Goal: Task Accomplishment & Management: Manage account settings

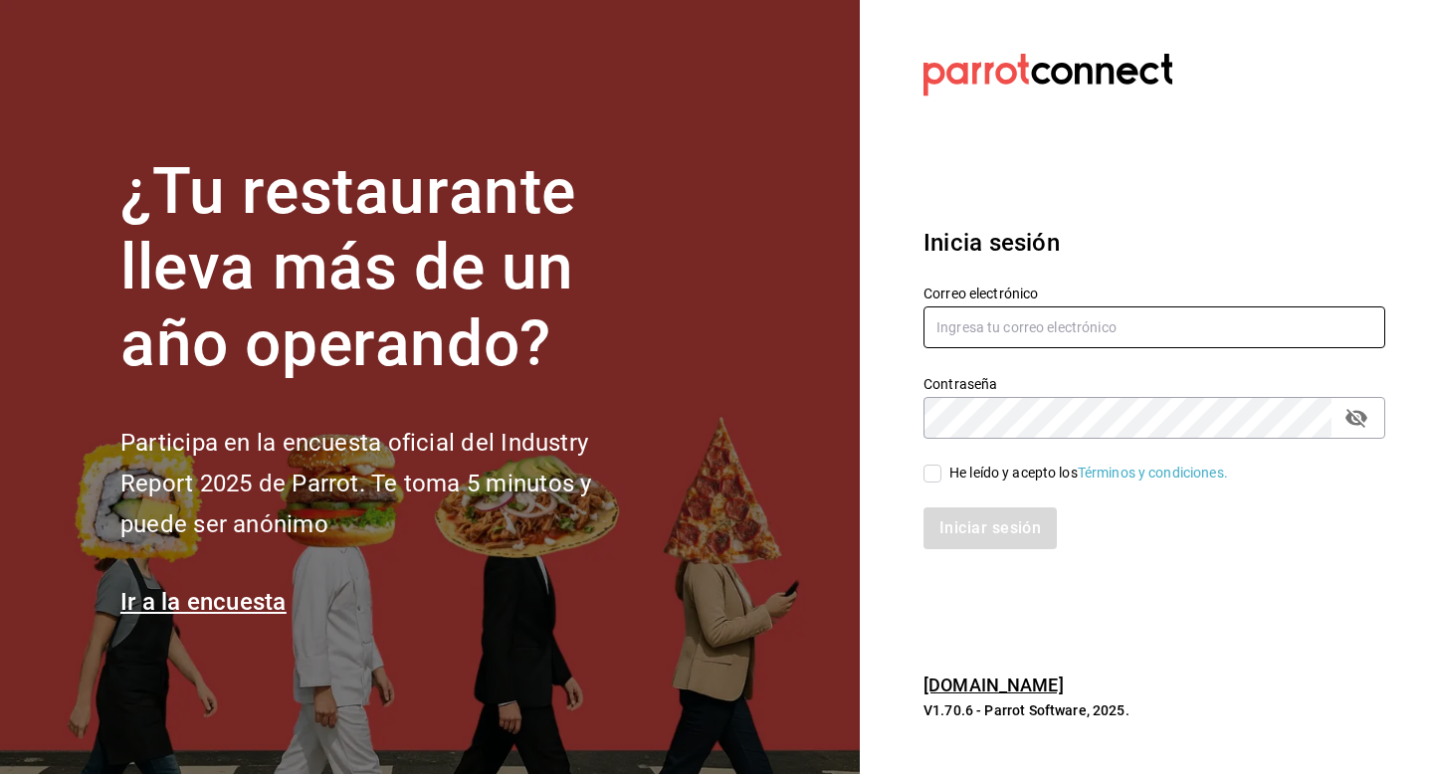
click at [1060, 308] on input "text" at bounding box center [1155, 328] width 462 height 42
paste input "[EMAIL_ADDRESS][DOMAIN_NAME]"
type input "[EMAIL_ADDRESS][DOMAIN_NAME]"
click at [950, 470] on div "He leído y acepto los Términos y condiciones." at bounding box center [1089, 473] width 279 height 21
click at [942, 470] on input "He leído y acepto los Términos y condiciones." at bounding box center [933, 474] width 18 height 18
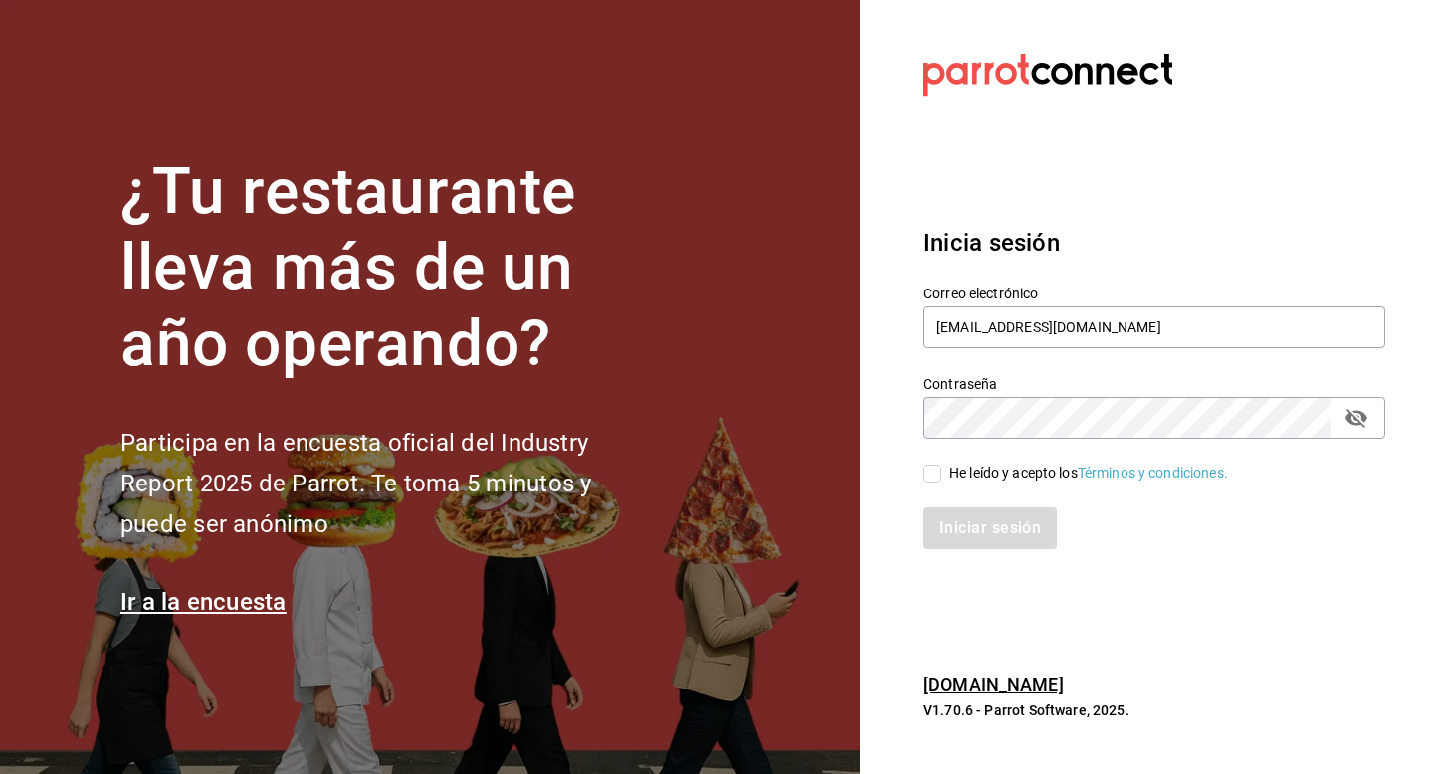
checkbox input "true"
click at [949, 550] on button "Iniciar sesión" at bounding box center [991, 529] width 135 height 42
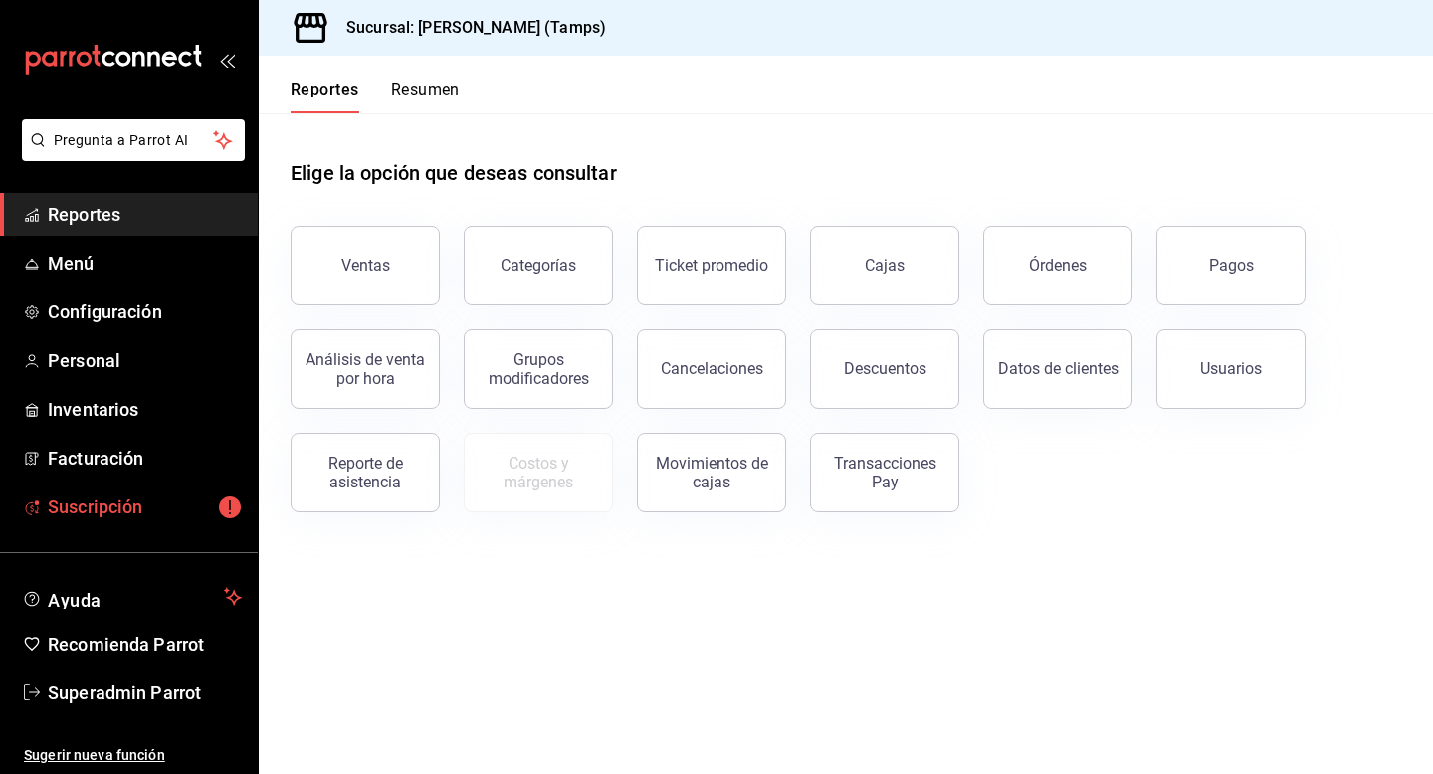
click at [172, 500] on span "Suscripción" at bounding box center [145, 507] width 194 height 27
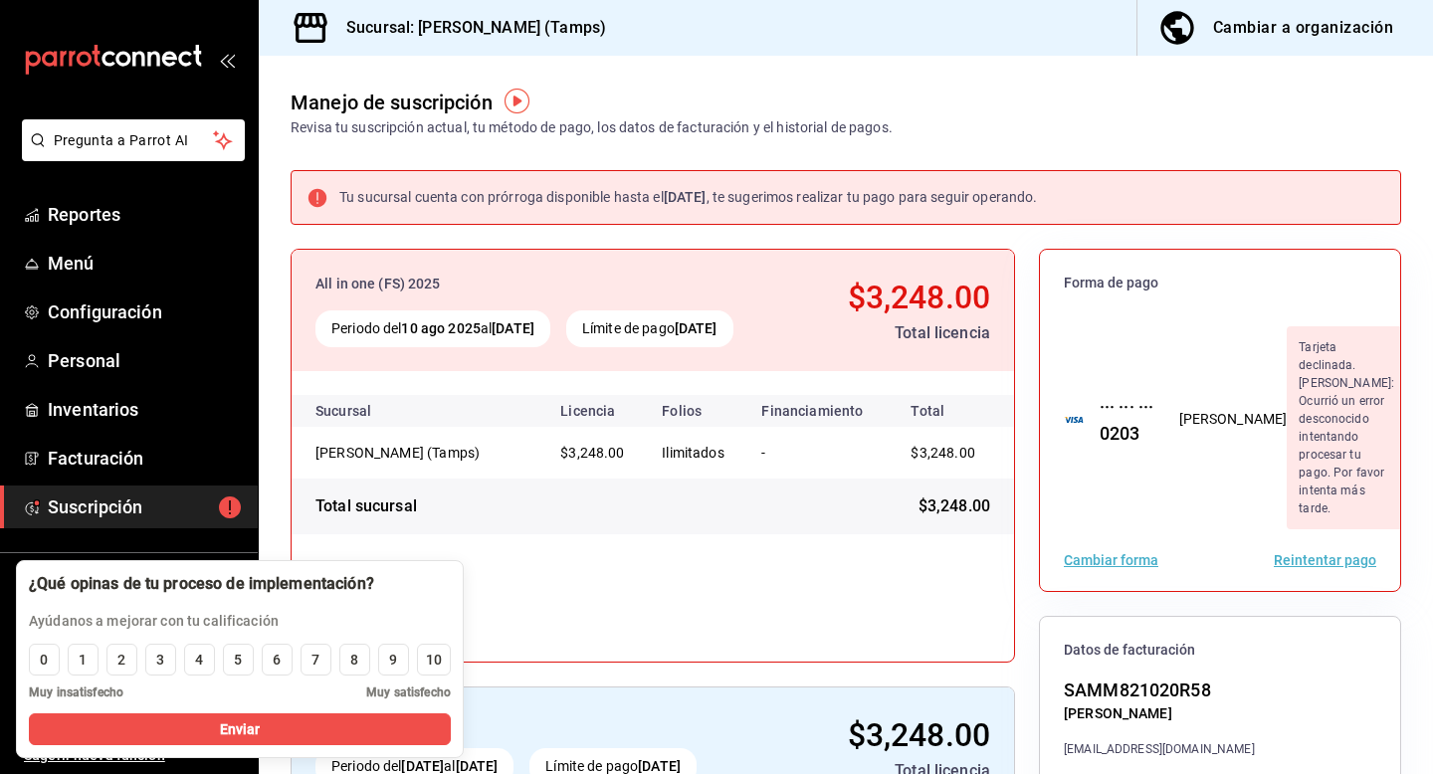
scroll to position [108, 0]
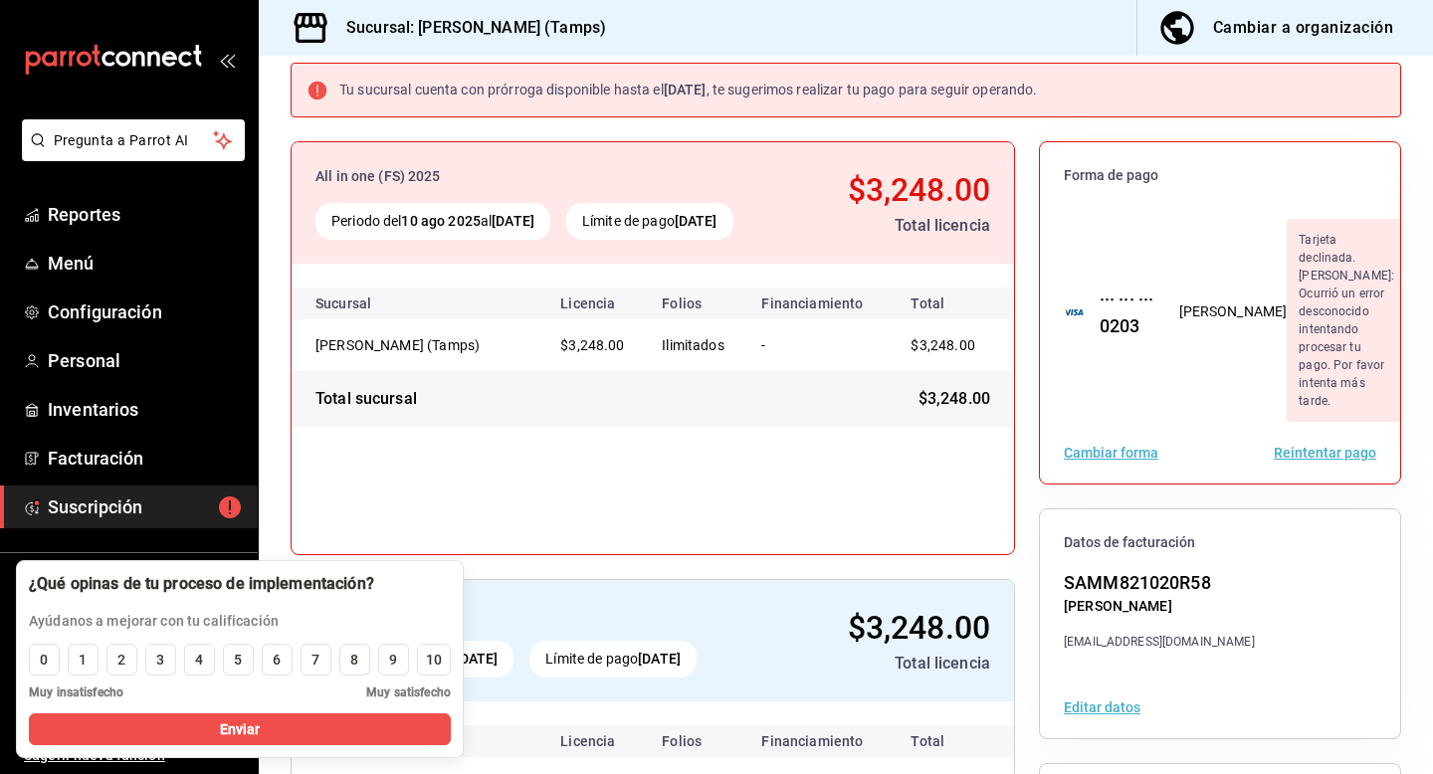
click at [501, 580] on div "All in one (FS) 2025 Periodo del 10 sep 2025 al 10 oct 2025 Límite de pago 10 o…" at bounding box center [653, 640] width 723 height 121
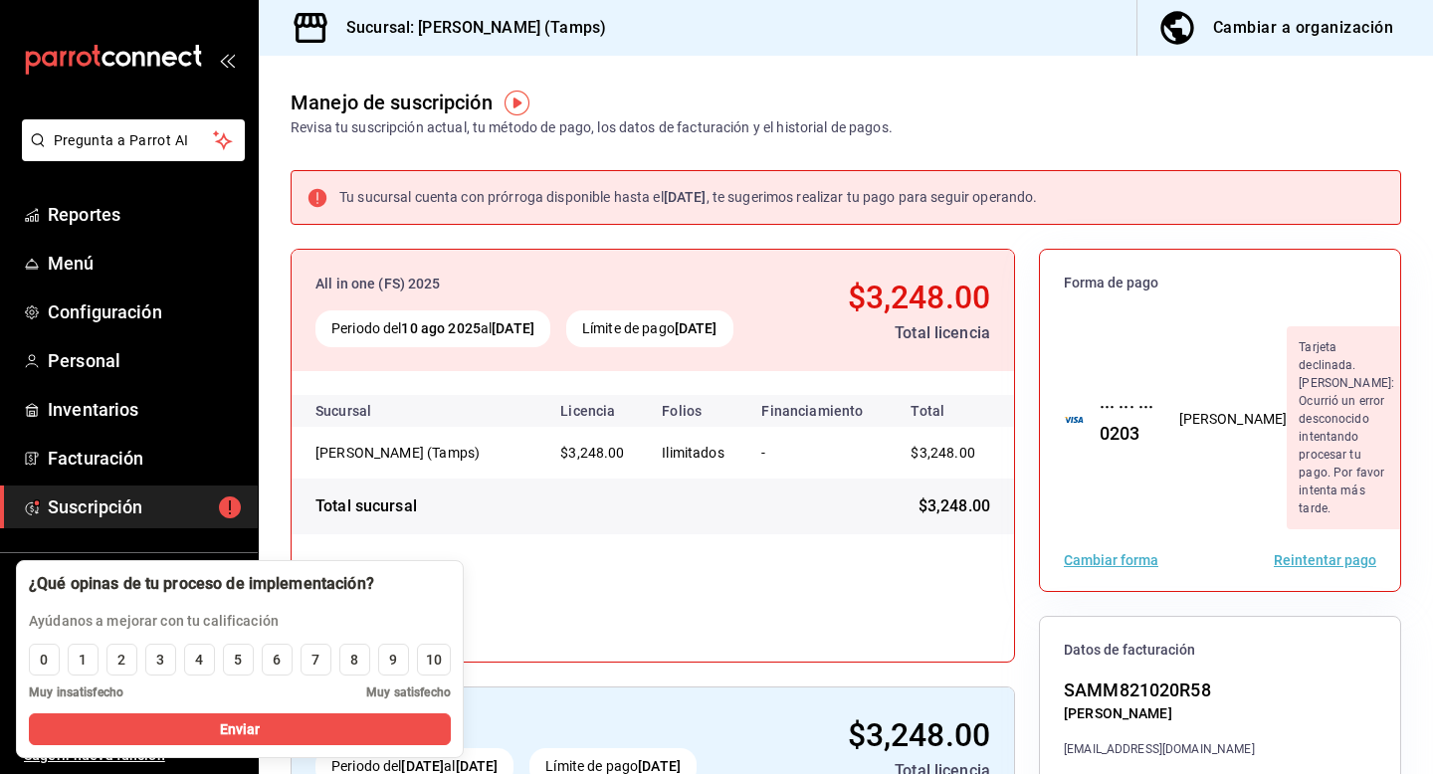
scroll to position [305, 0]
